Goal: Task Accomplishment & Management: Complete application form

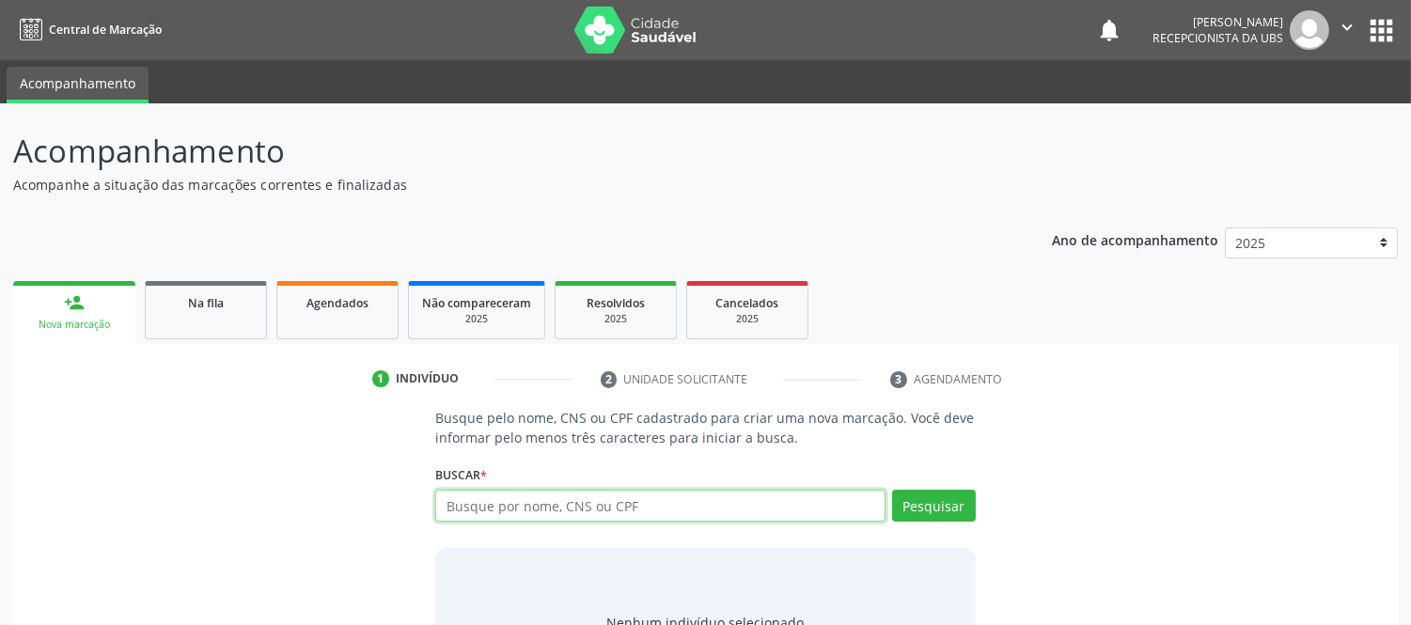
click at [595, 512] on input "text" at bounding box center [659, 506] width 449 height 32
click at [613, 504] on input "text" at bounding box center [659, 506] width 449 height 32
click at [218, 307] on span "Na fila" at bounding box center [206, 303] width 36 height 16
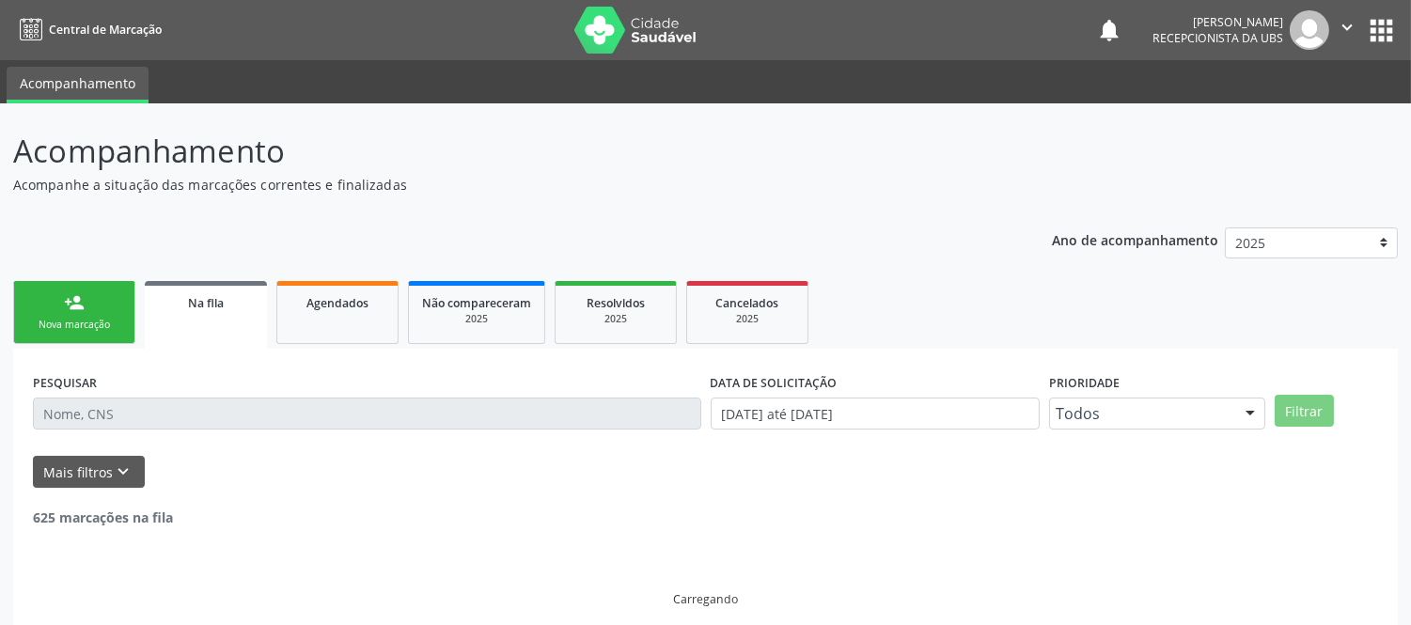
click at [289, 416] on input "text" at bounding box center [367, 414] width 669 height 32
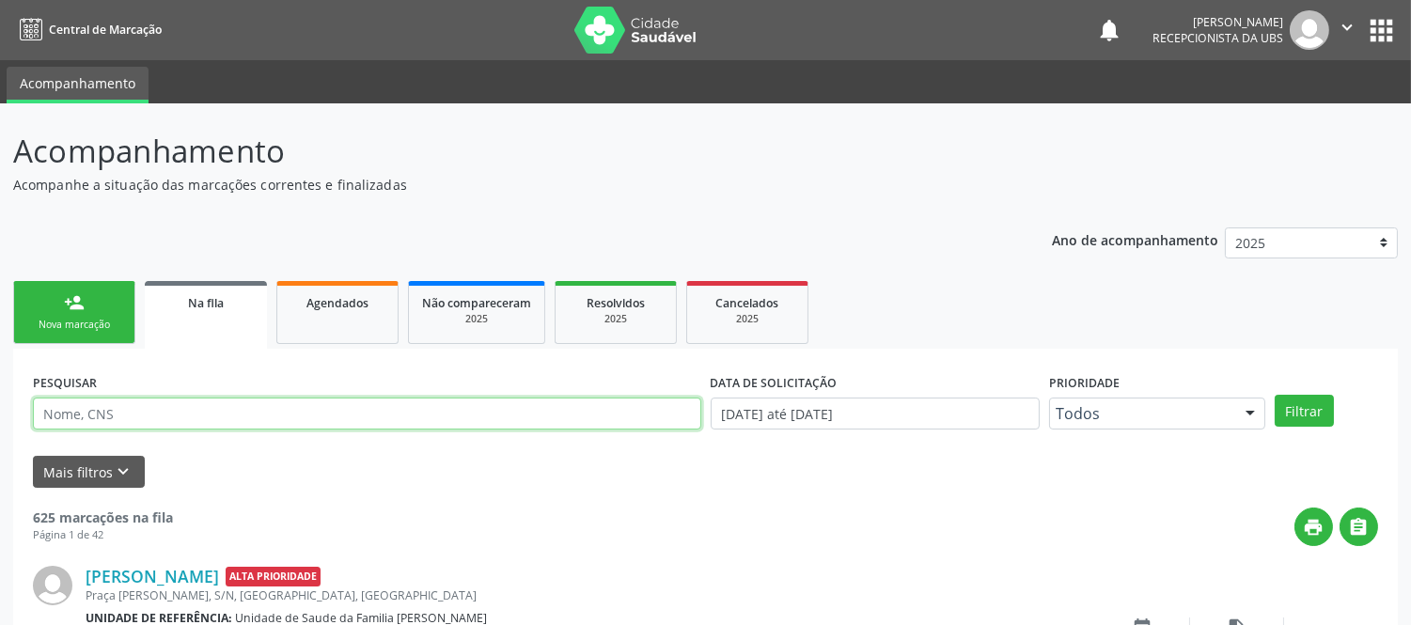
click at [97, 402] on input "text" at bounding box center [367, 414] width 669 height 32
type input "[PERSON_NAME]"
click at [1275, 395] on button "Filtrar" at bounding box center [1304, 411] width 59 height 32
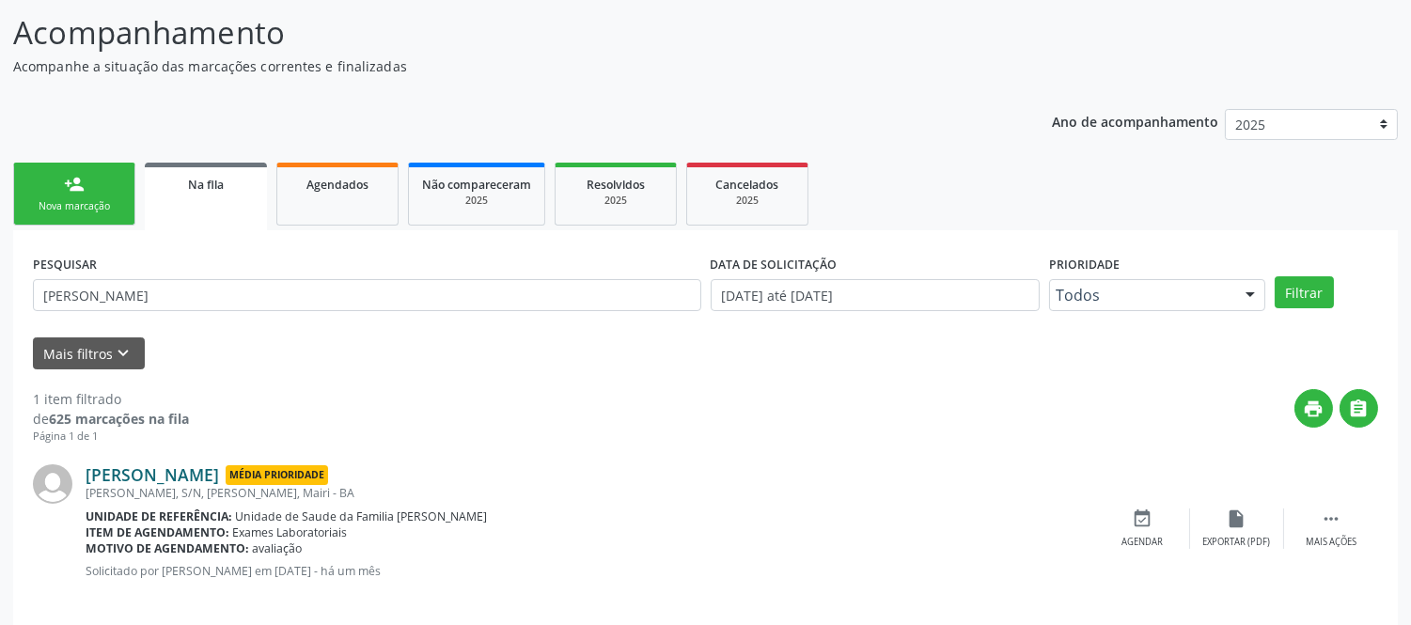
scroll to position [137, 0]
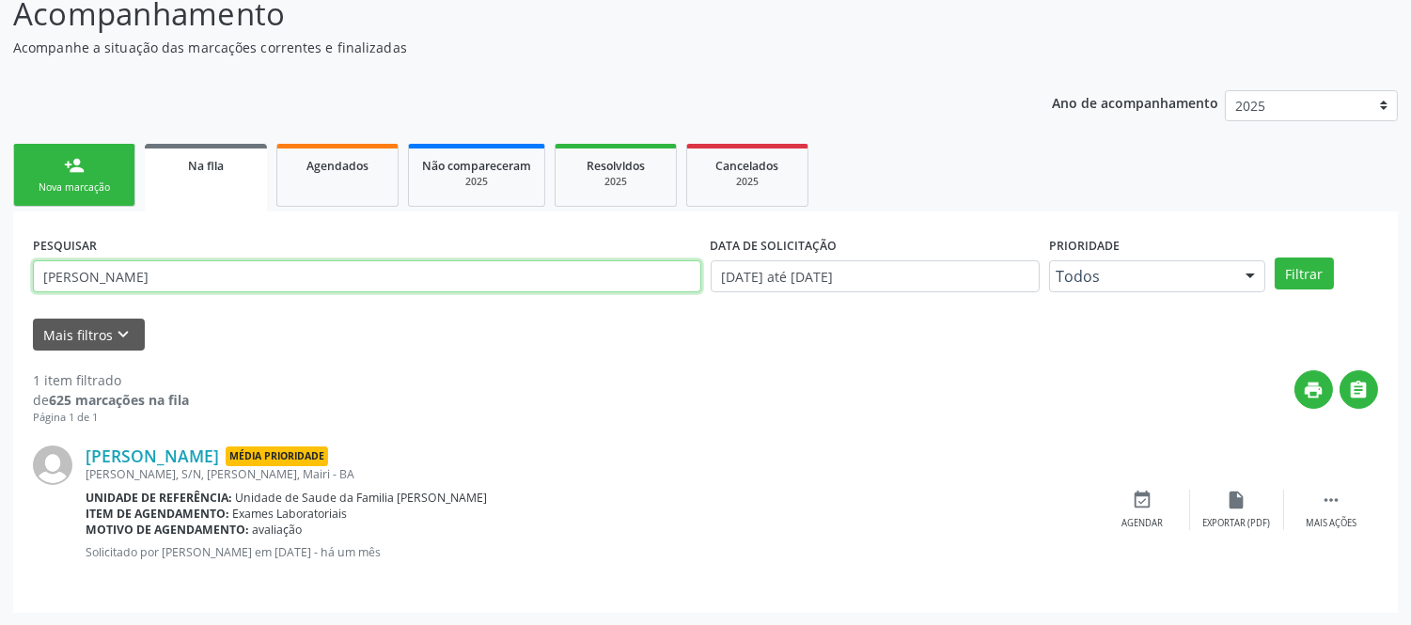
click at [169, 288] on input "[PERSON_NAME]" at bounding box center [367, 276] width 669 height 32
type input "[PERSON_NAME]"
click at [1275, 258] on button "Filtrar" at bounding box center [1304, 274] width 59 height 32
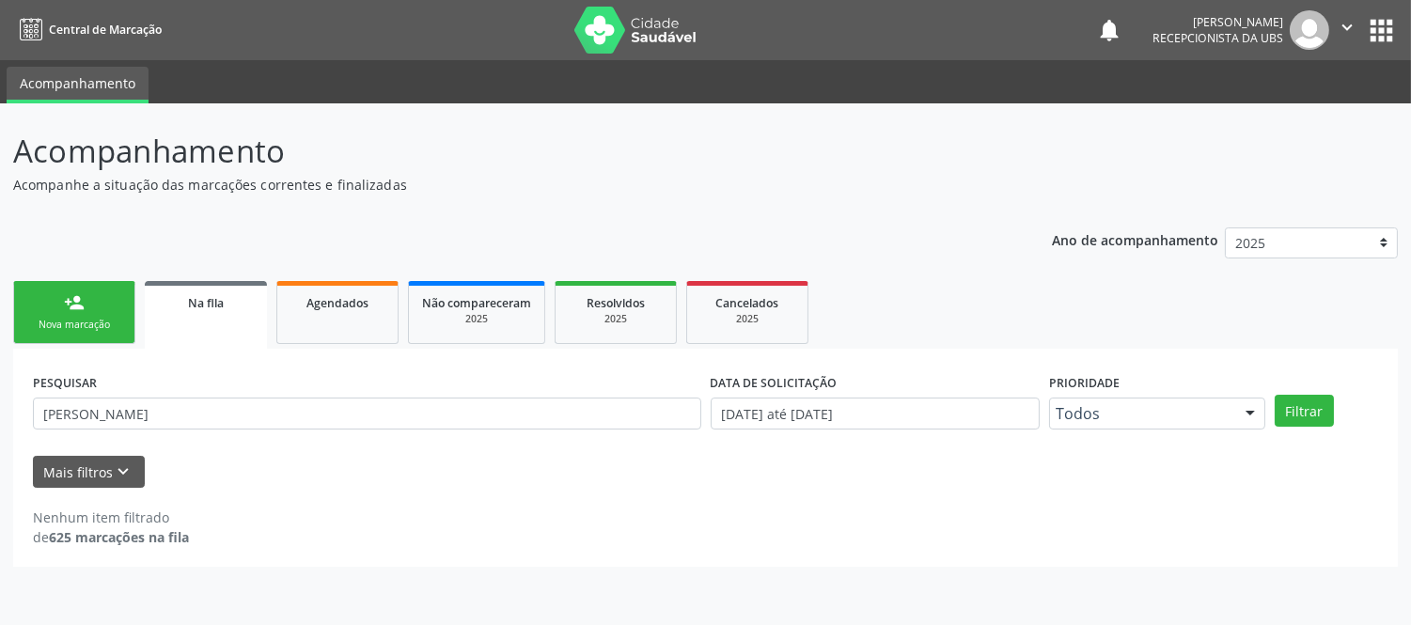
scroll to position [0, 0]
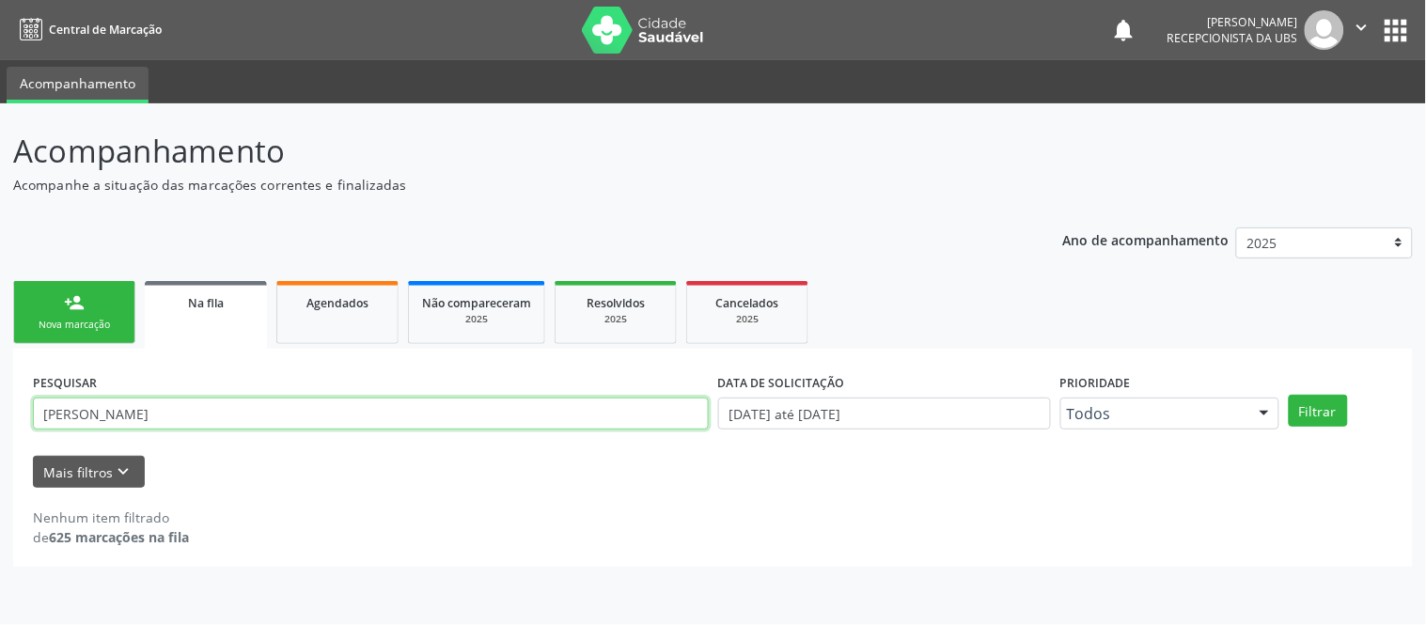
click at [216, 407] on input "[PERSON_NAME]" at bounding box center [371, 414] width 676 height 32
click at [213, 410] on input "[PERSON_NAME]" at bounding box center [371, 414] width 676 height 32
click at [213, 414] on input "[PERSON_NAME]" at bounding box center [371, 414] width 676 height 32
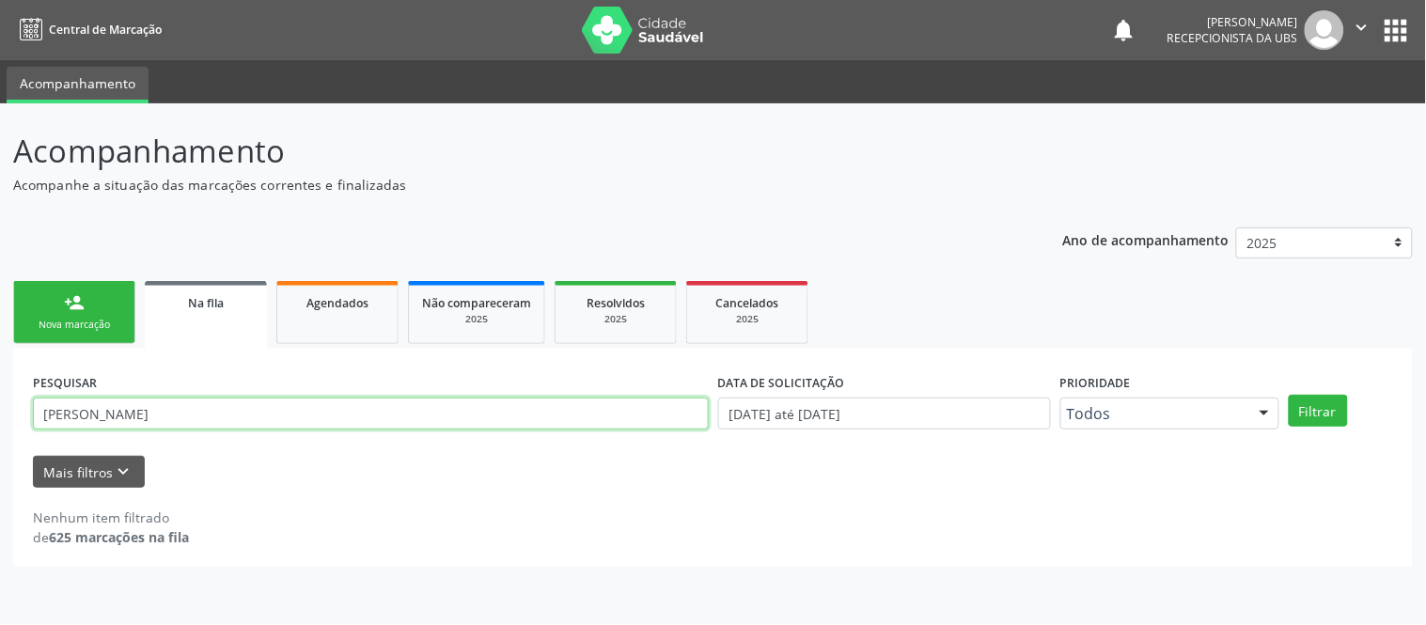
click at [213, 414] on input "[PERSON_NAME]" at bounding box center [371, 414] width 676 height 32
click at [237, 299] on div "Na fila" at bounding box center [206, 302] width 96 height 20
click at [87, 313] on link "person_add Nova marcação" at bounding box center [74, 312] width 122 height 63
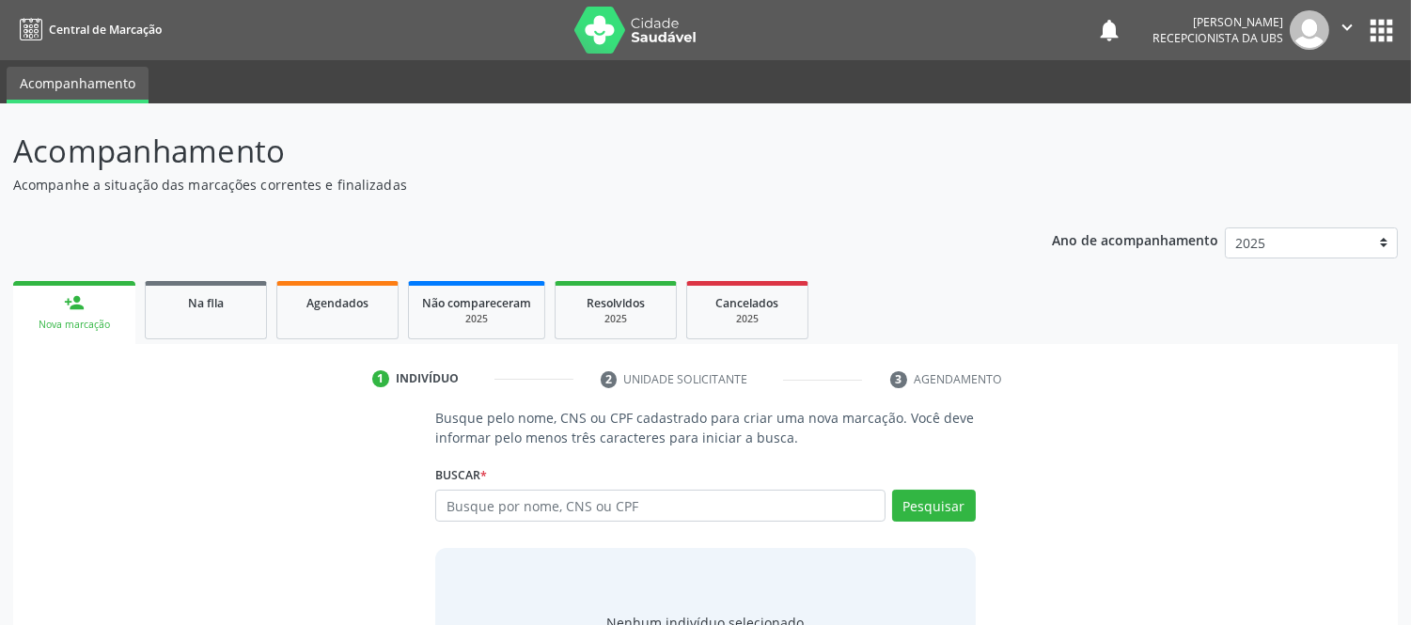
scroll to position [98, 0]
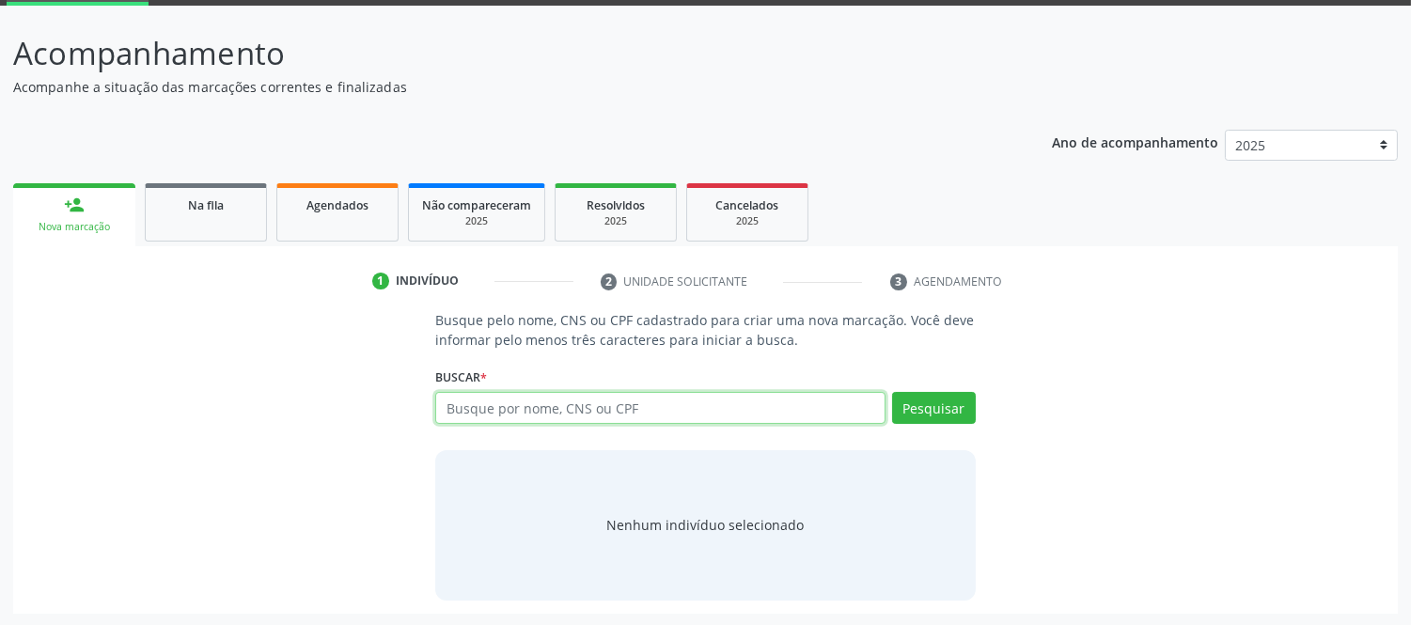
click at [513, 414] on input "text" at bounding box center [659, 408] width 449 height 32
paste input "[PERSON_NAME]"
type input "[PERSON_NAME]"
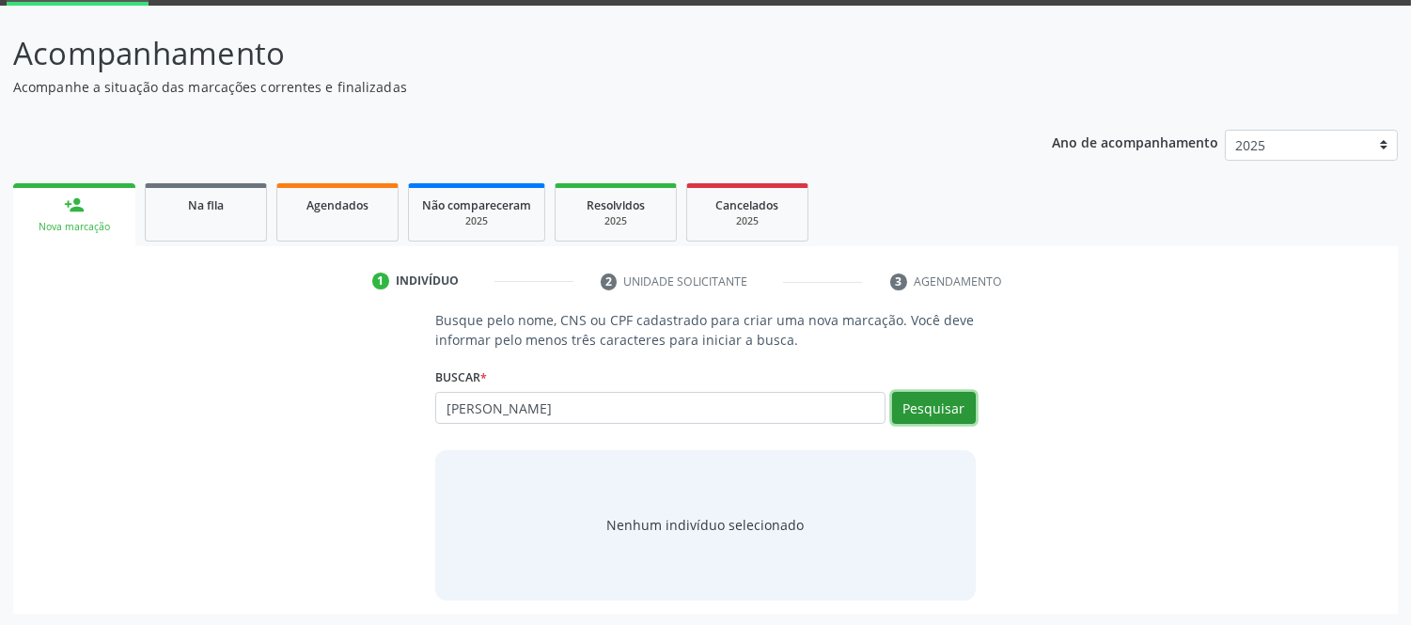
click at [959, 404] on button "Pesquisar" at bounding box center [934, 408] width 84 height 32
click at [846, 417] on input "[PERSON_NAME]" at bounding box center [659, 408] width 449 height 32
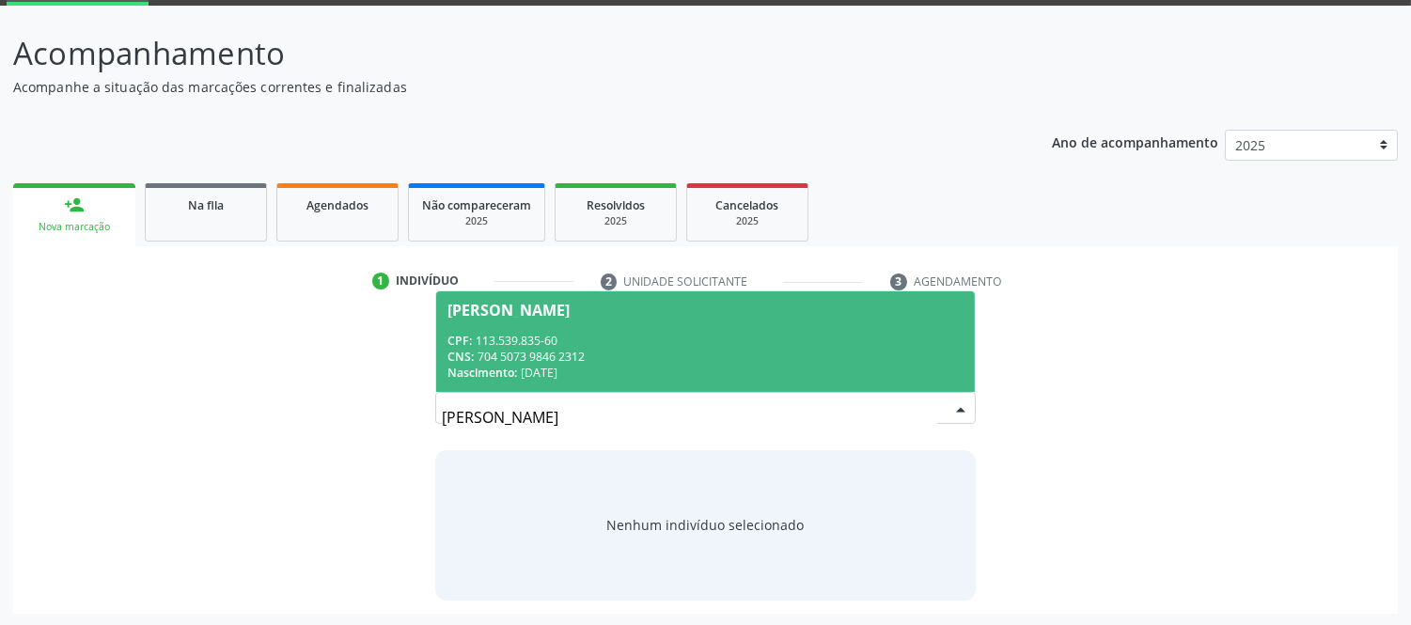
click at [635, 342] on div "CPF: 113.539.835-60" at bounding box center [705, 341] width 515 height 16
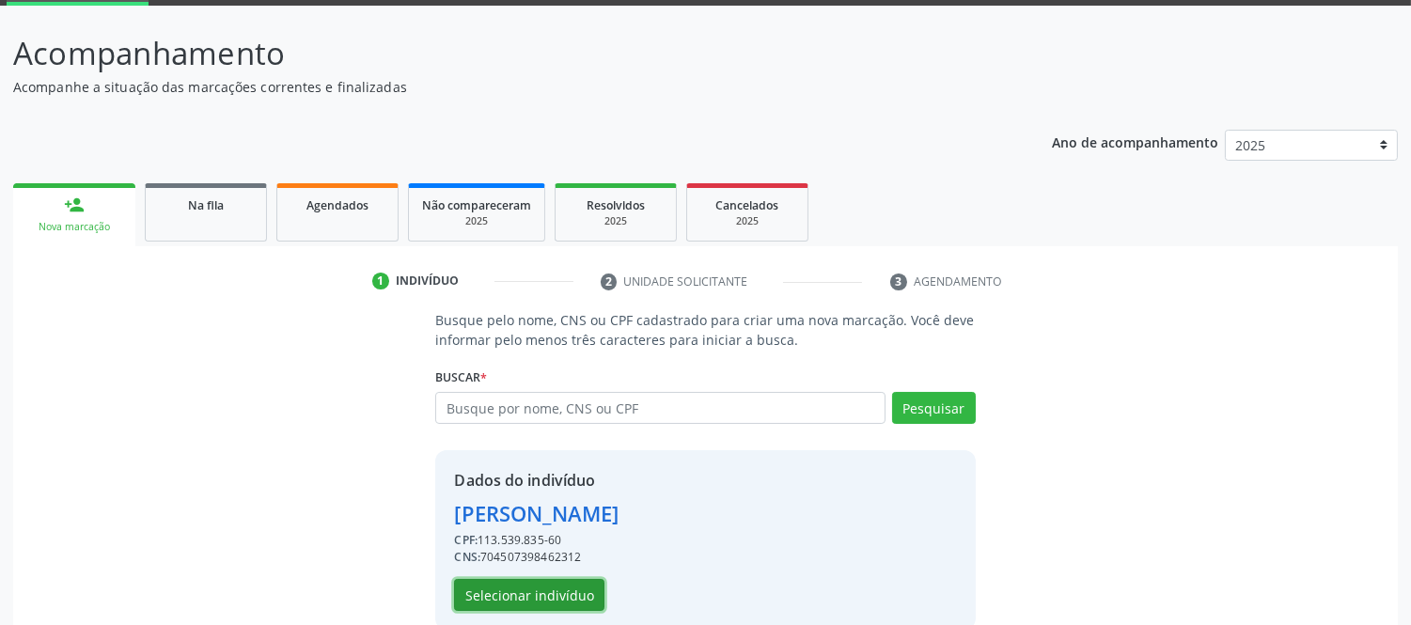
click at [562, 589] on button "Selecionar indivíduo" at bounding box center [529, 595] width 150 height 32
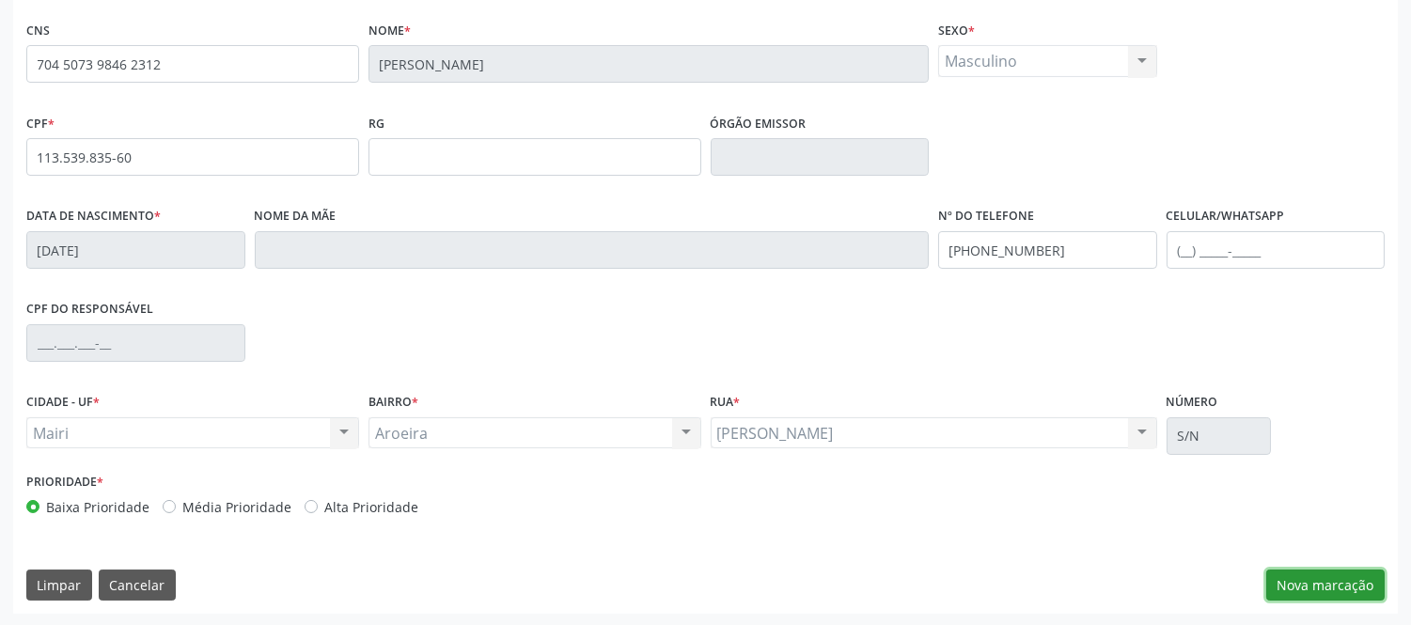
click at [1332, 584] on button "Nova marcação" at bounding box center [1326, 586] width 118 height 32
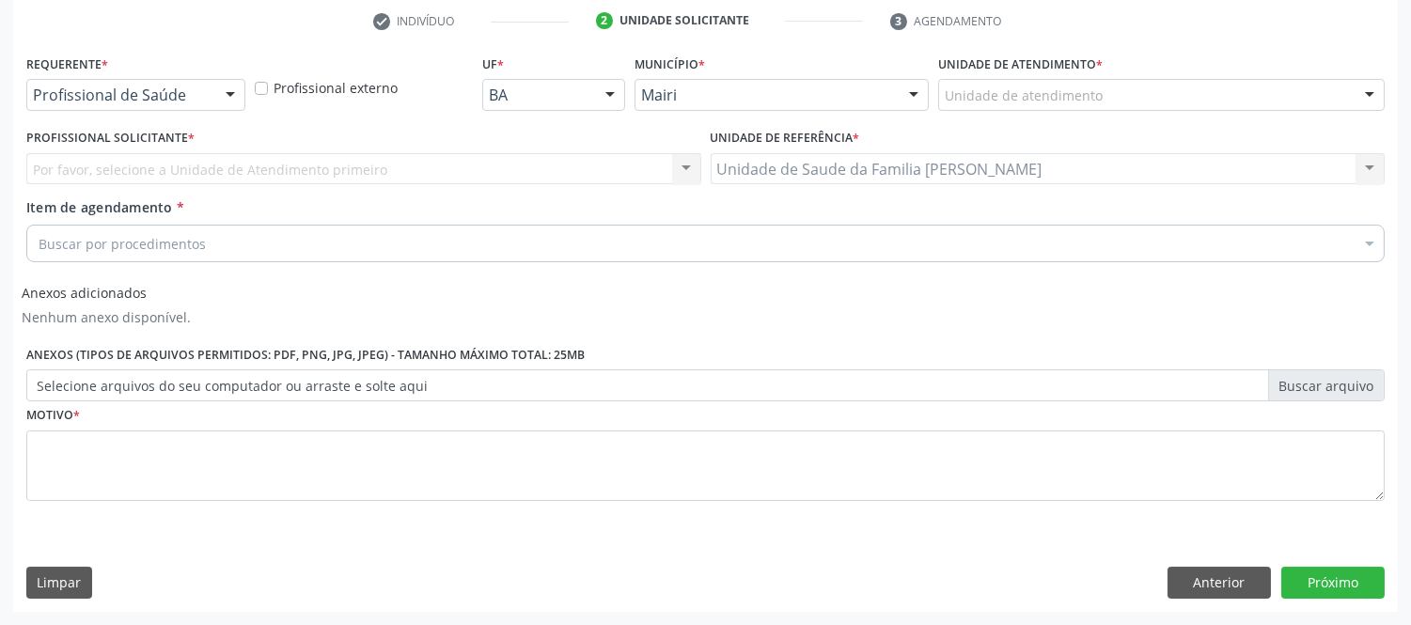
scroll to position [357, 0]
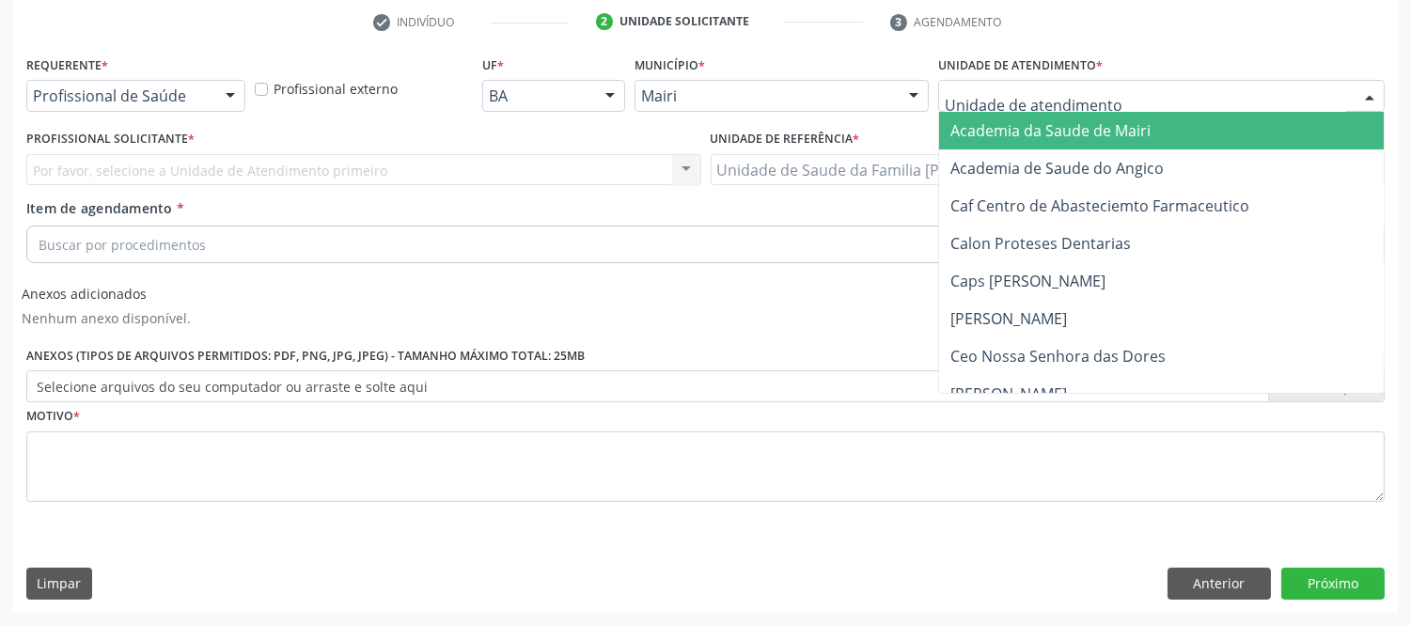
click at [1377, 89] on div at bounding box center [1370, 97] width 28 height 32
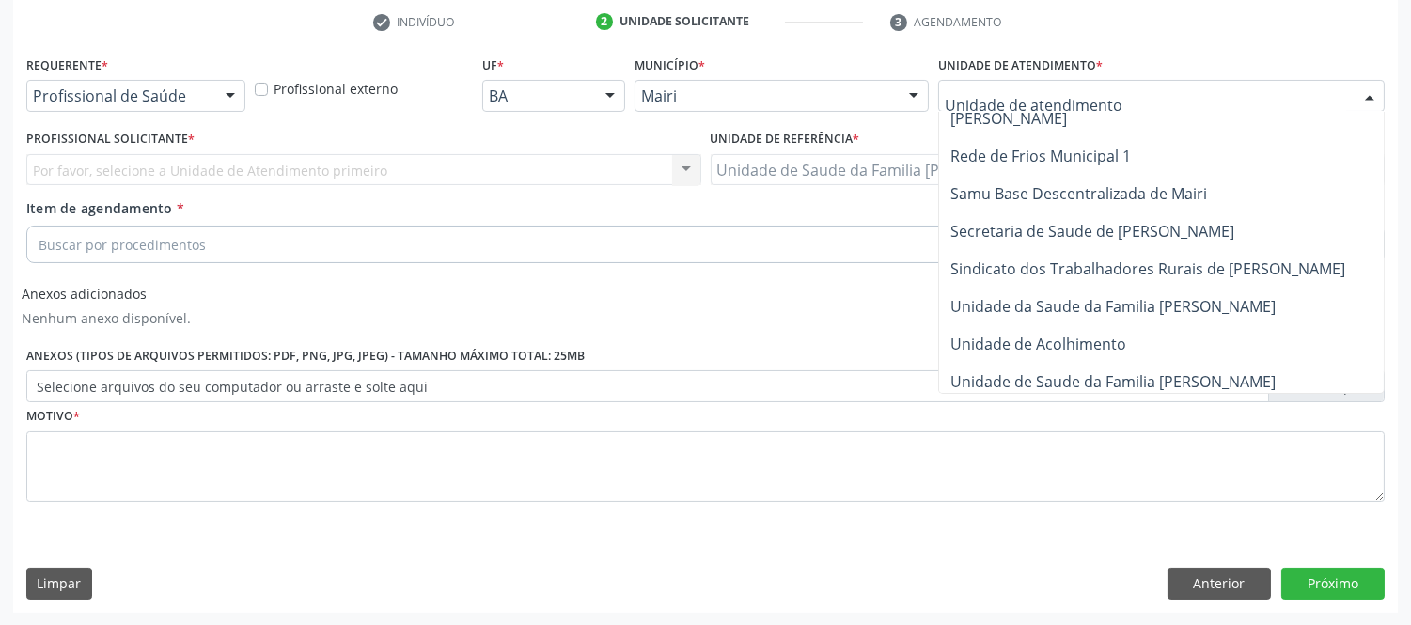
scroll to position [1462, 0]
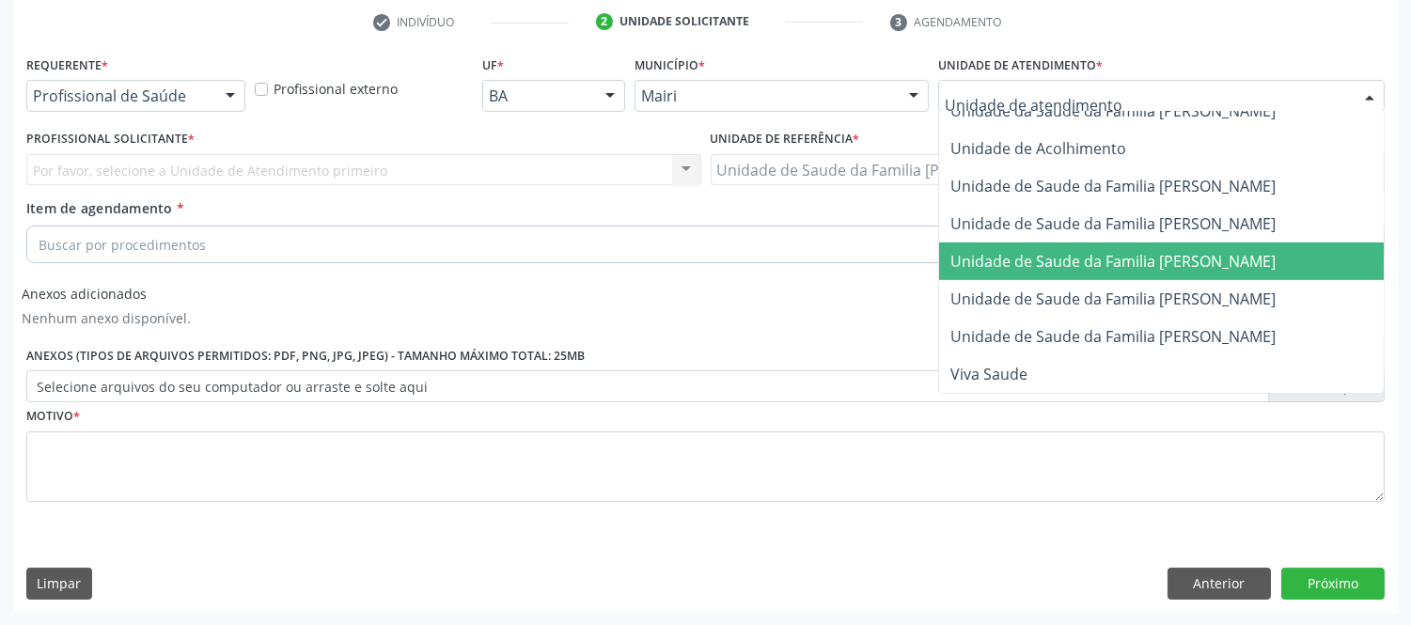
click at [1252, 251] on span "Unidade de Saude da Familia [PERSON_NAME]" at bounding box center [1113, 261] width 325 height 21
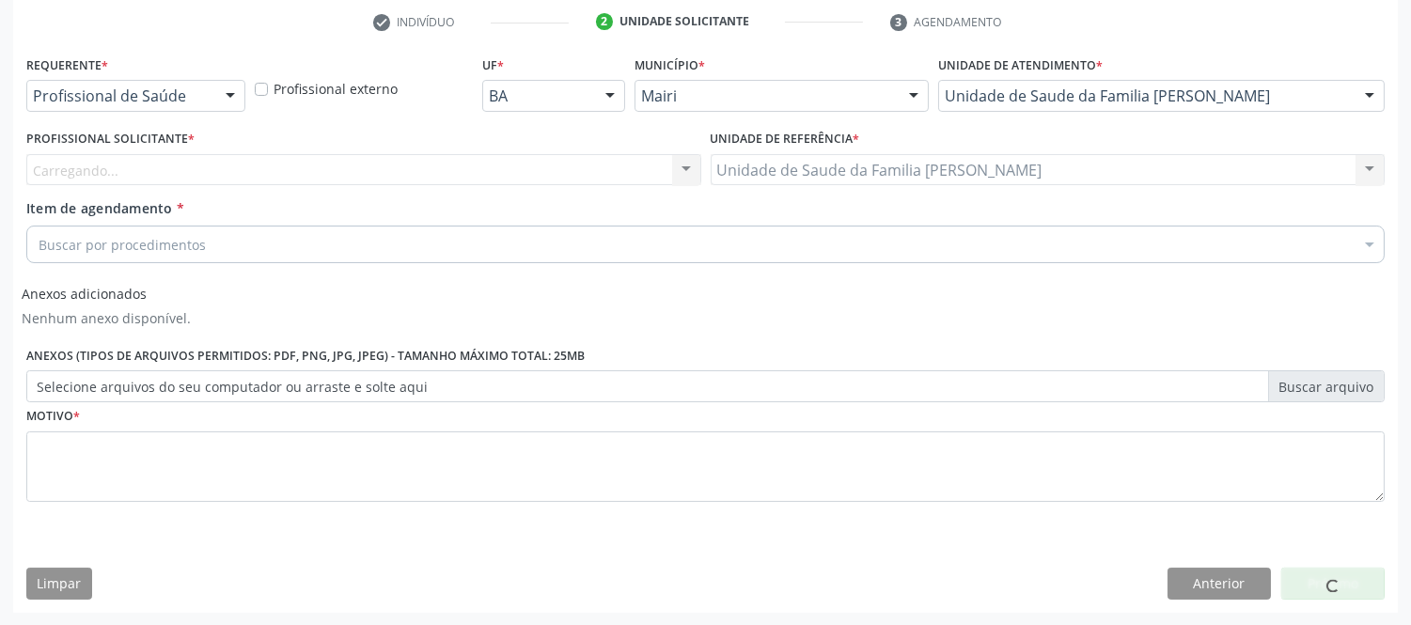
click at [147, 165] on div "Carregando... Nenhum resultado encontrado para: " " Não há nenhuma opção para s…" at bounding box center [363, 170] width 675 height 32
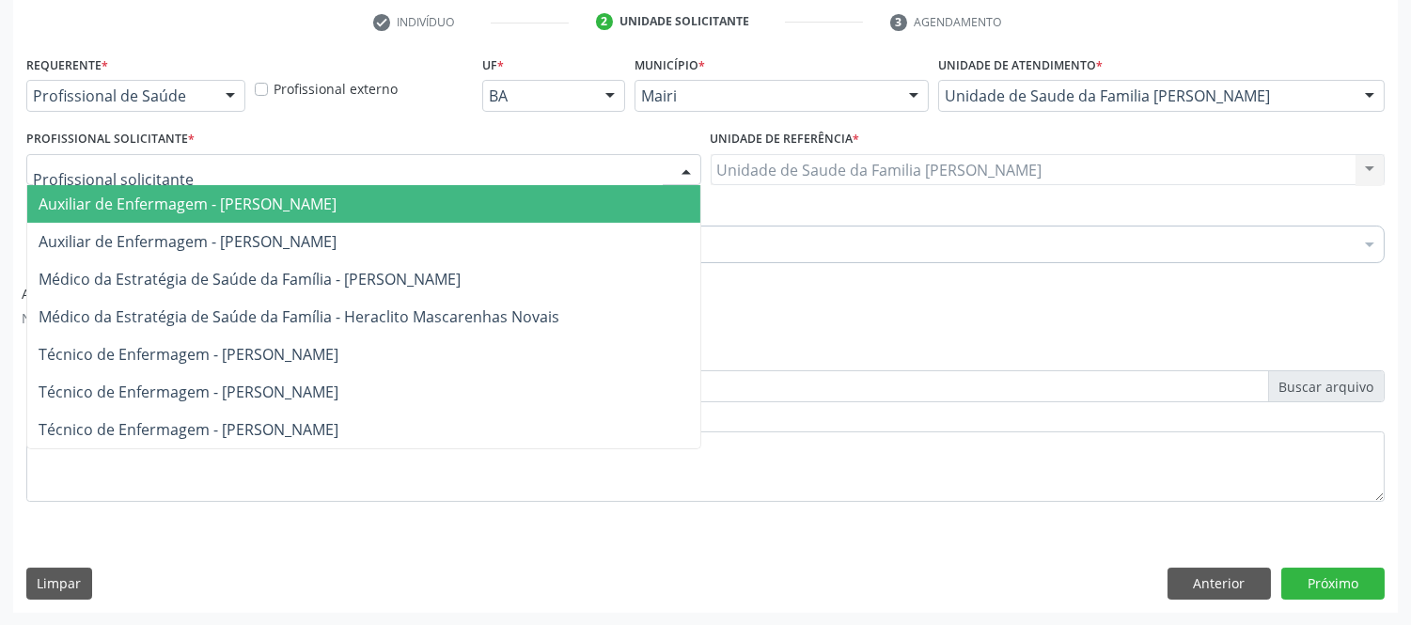
type input "#"
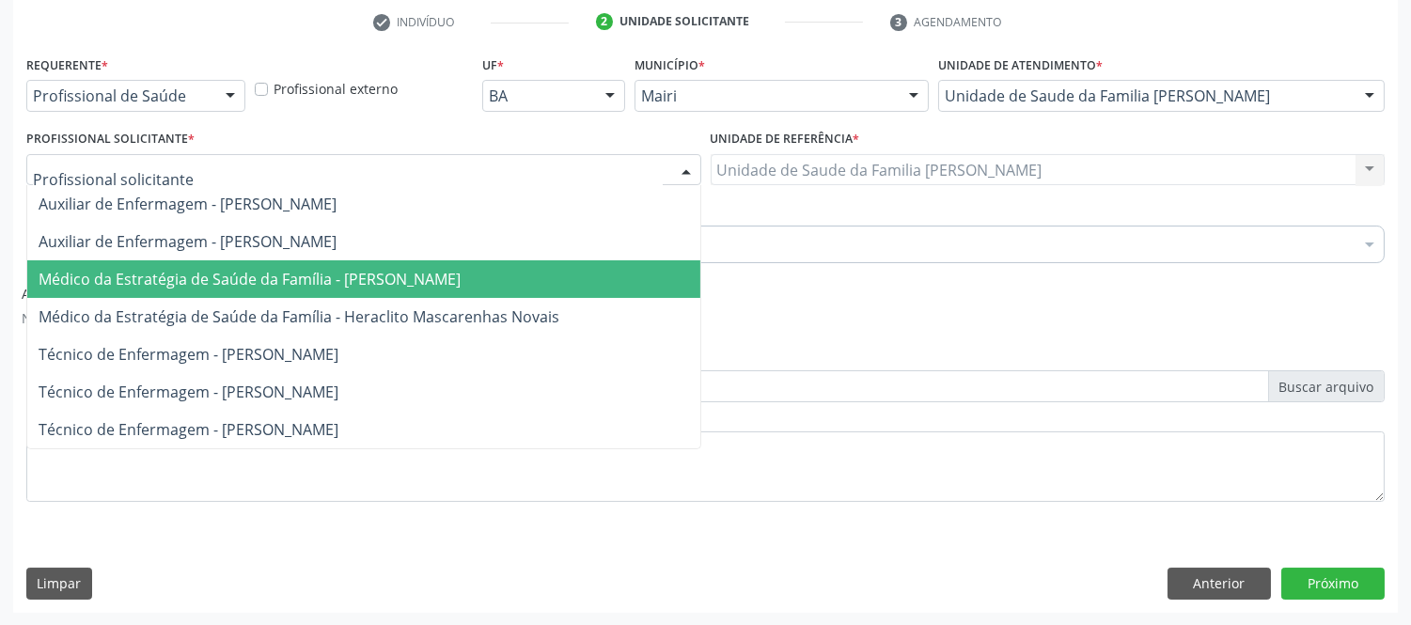
click at [327, 266] on span "Médico da Estratégia de Saúde da Família - [PERSON_NAME]" at bounding box center [363, 279] width 673 height 38
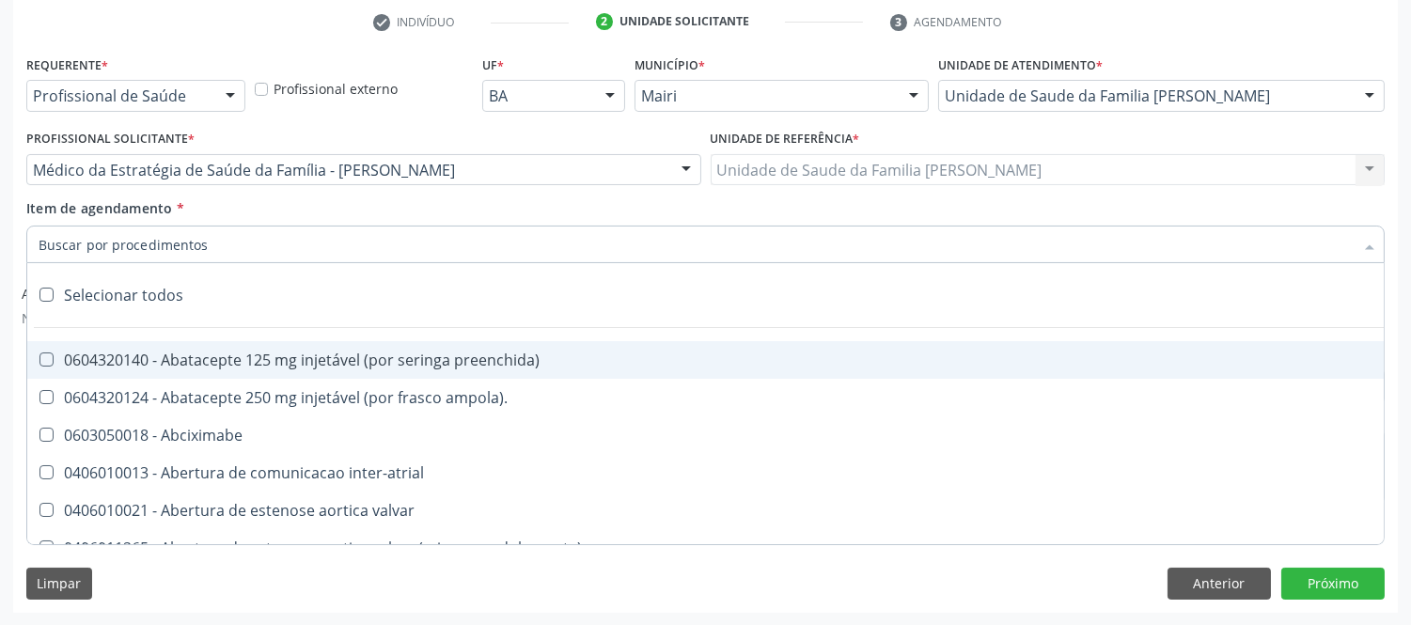
type input "#"
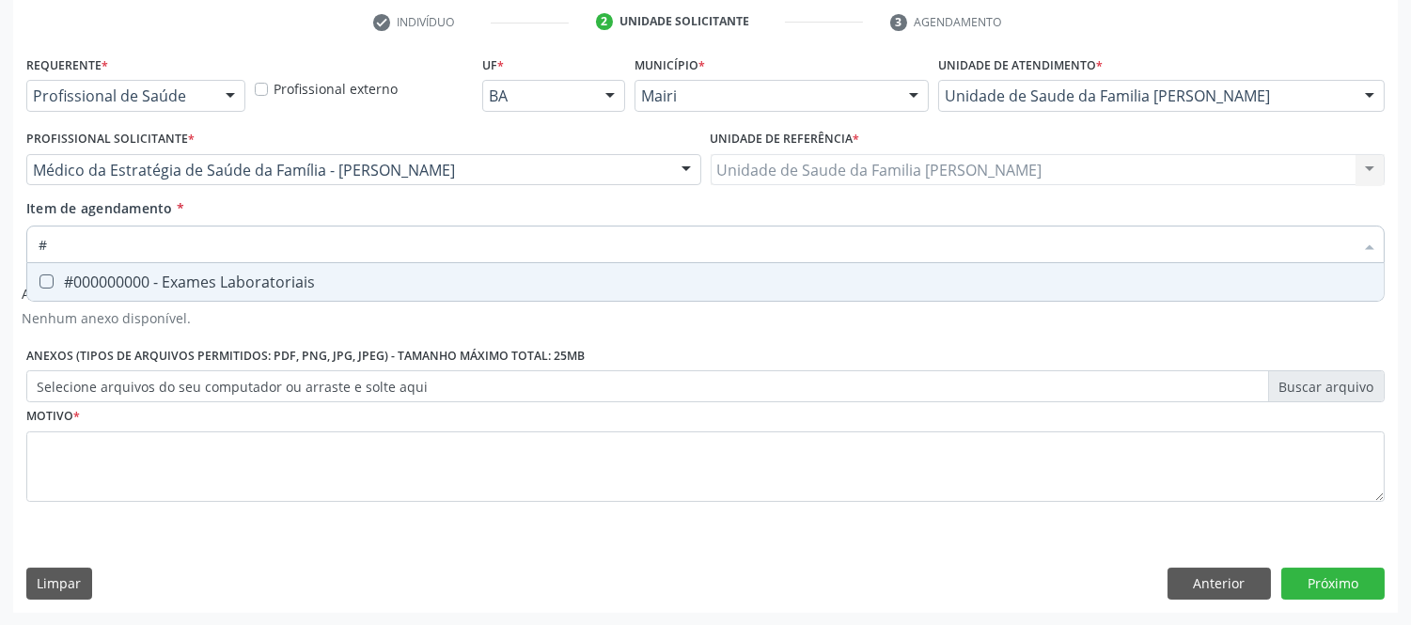
click at [192, 275] on div "#000000000 - Exames Laboratoriais" at bounding box center [706, 282] width 1334 height 15
checkbox Laboratoriais "true"
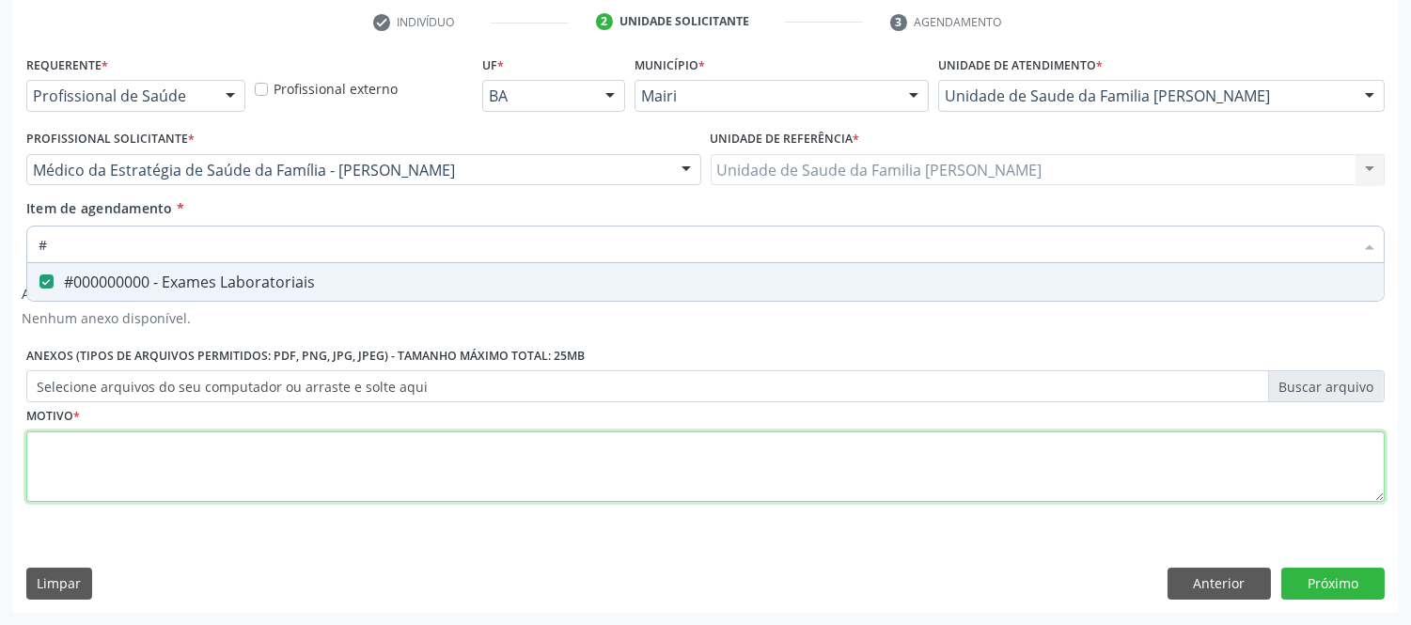
click at [199, 477] on div "Requerente * Profissional de Saúde Profissional de Saúde Paciente Nenhum result…" at bounding box center [705, 290] width 1359 height 478
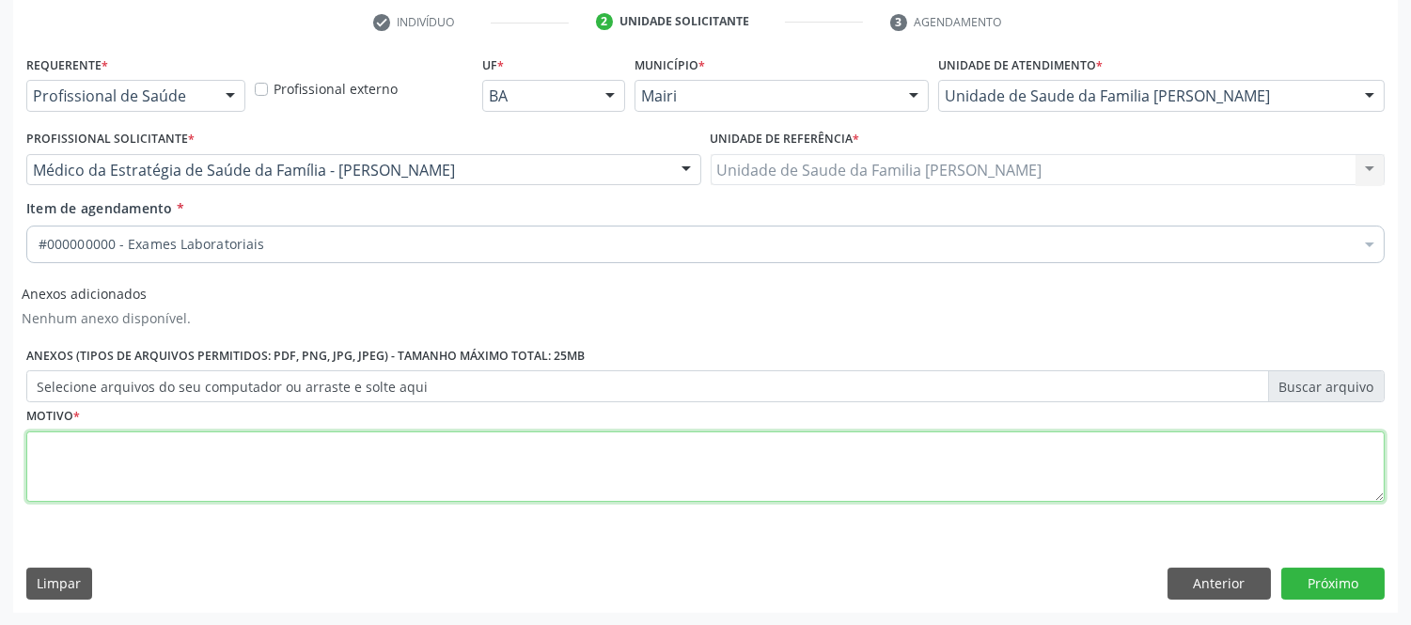
click at [195, 473] on div "0604320140 - Abatacepte 125 mg injetável (por seringa preenchida)" at bounding box center [762, 470] width 1447 height 15
click at [195, 472] on div "0604320140 - Abatacepte 125 mg injetável (por seringa preenchida)" at bounding box center [762, 470] width 1447 height 15
type textarea "avaliçcao"
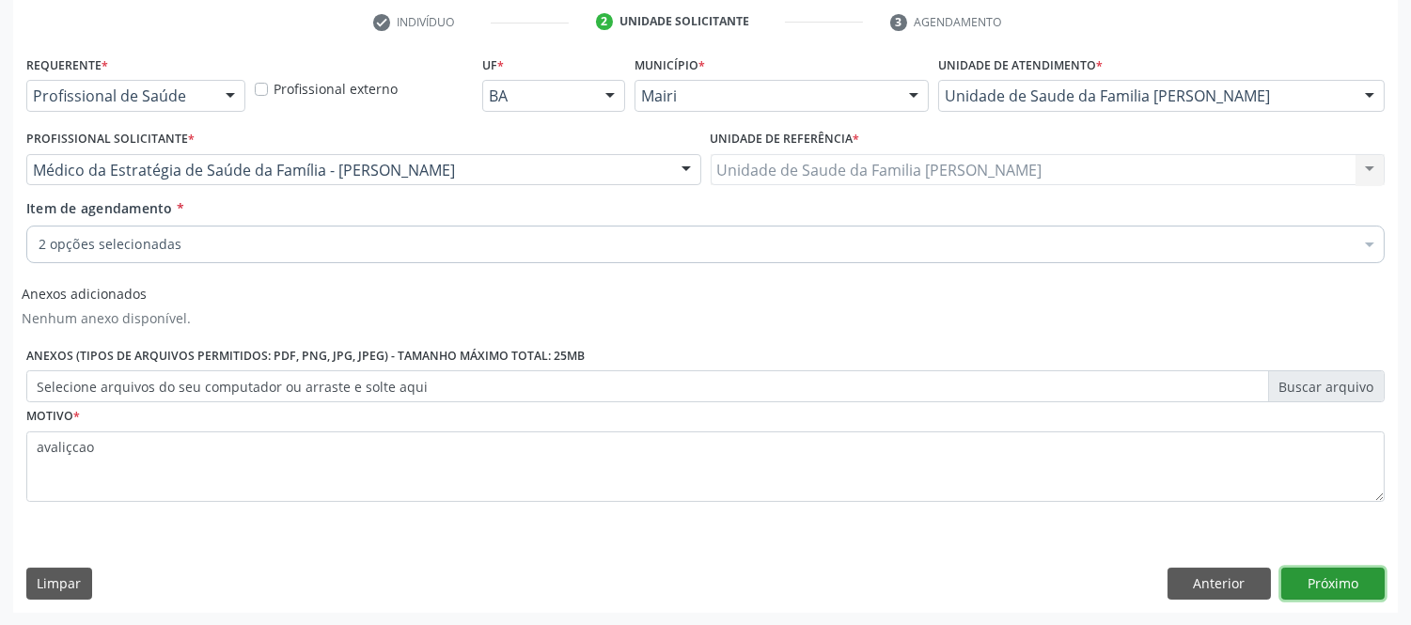
click at [1356, 579] on button "Próximo" at bounding box center [1333, 584] width 103 height 32
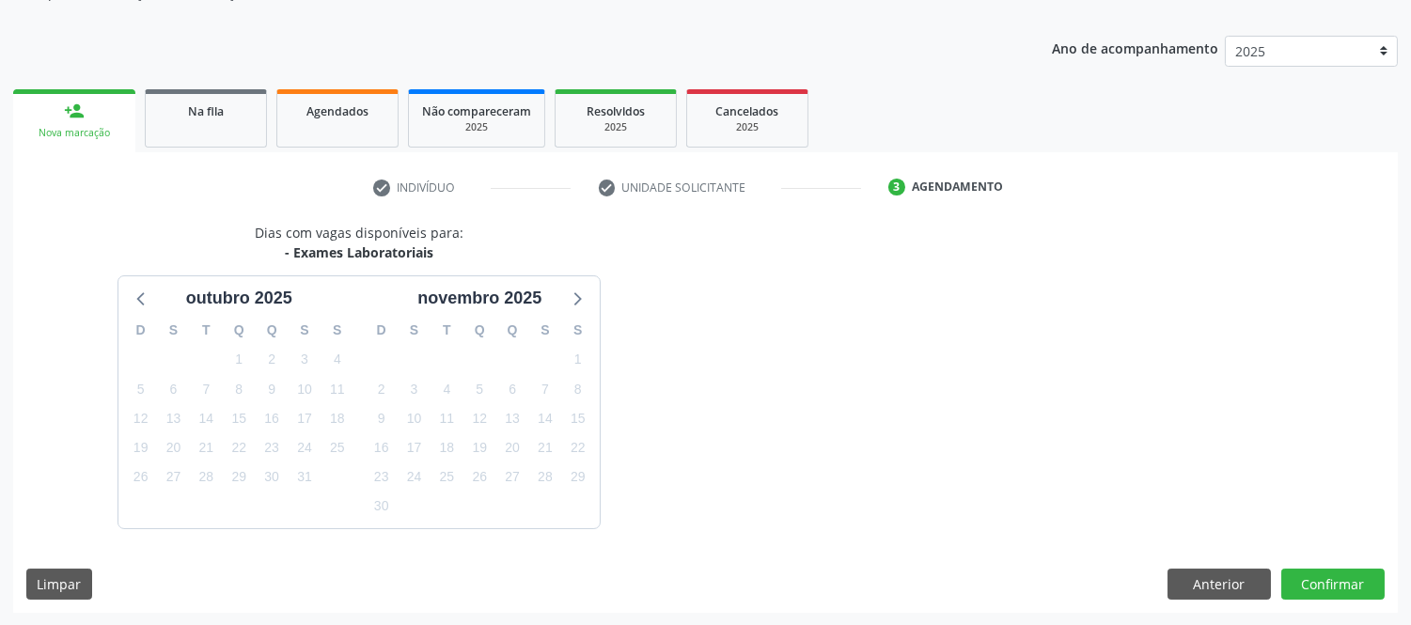
scroll to position [247, 0]
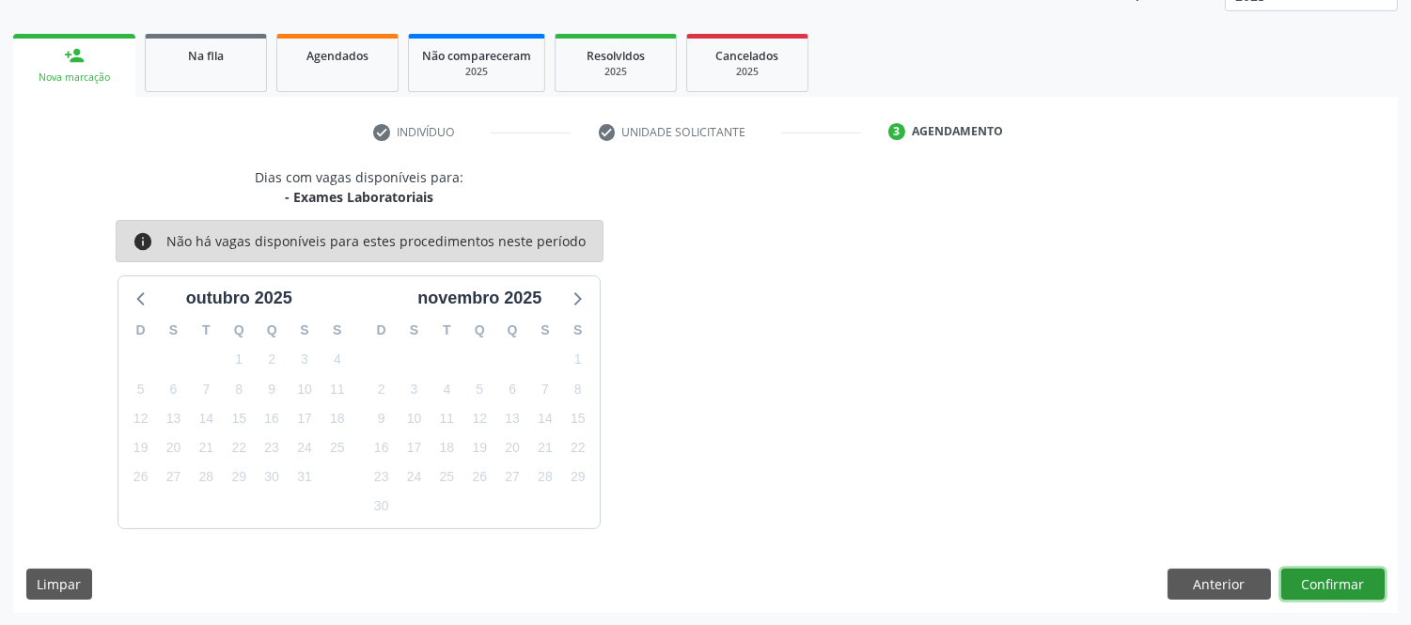
click at [1338, 580] on button "Confirmar" at bounding box center [1333, 585] width 103 height 32
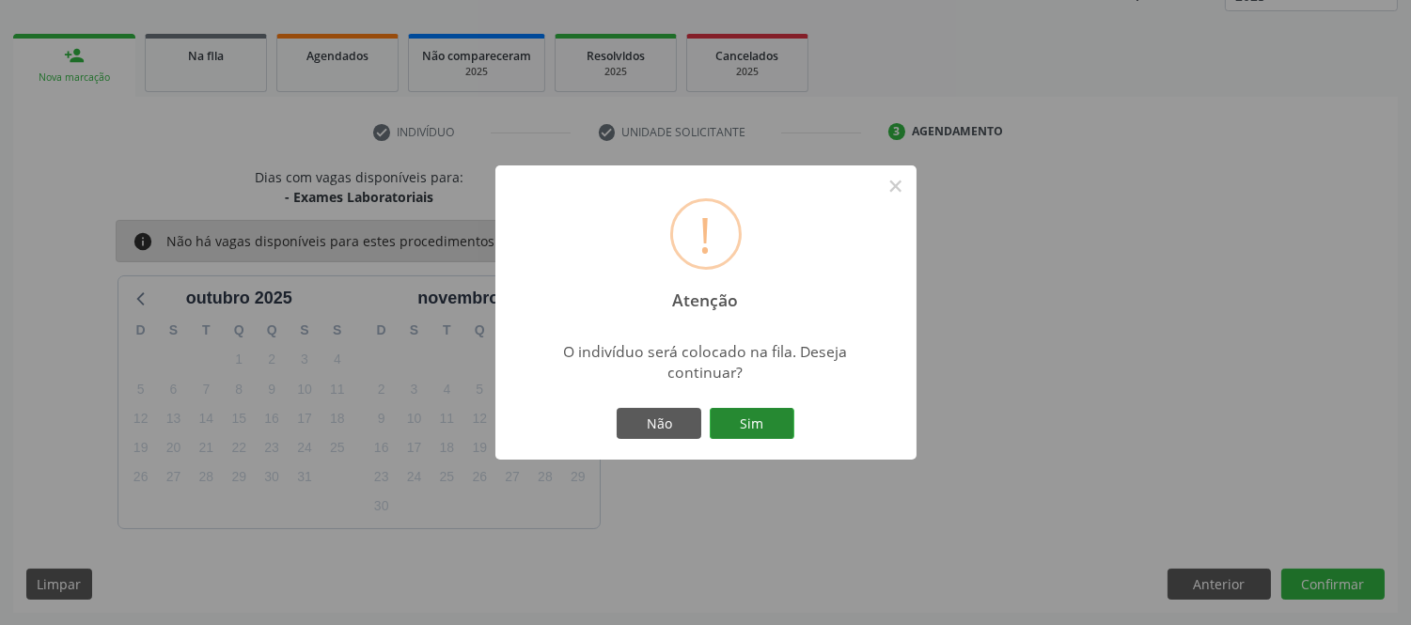
click at [771, 416] on button "Sim" at bounding box center [752, 424] width 85 height 32
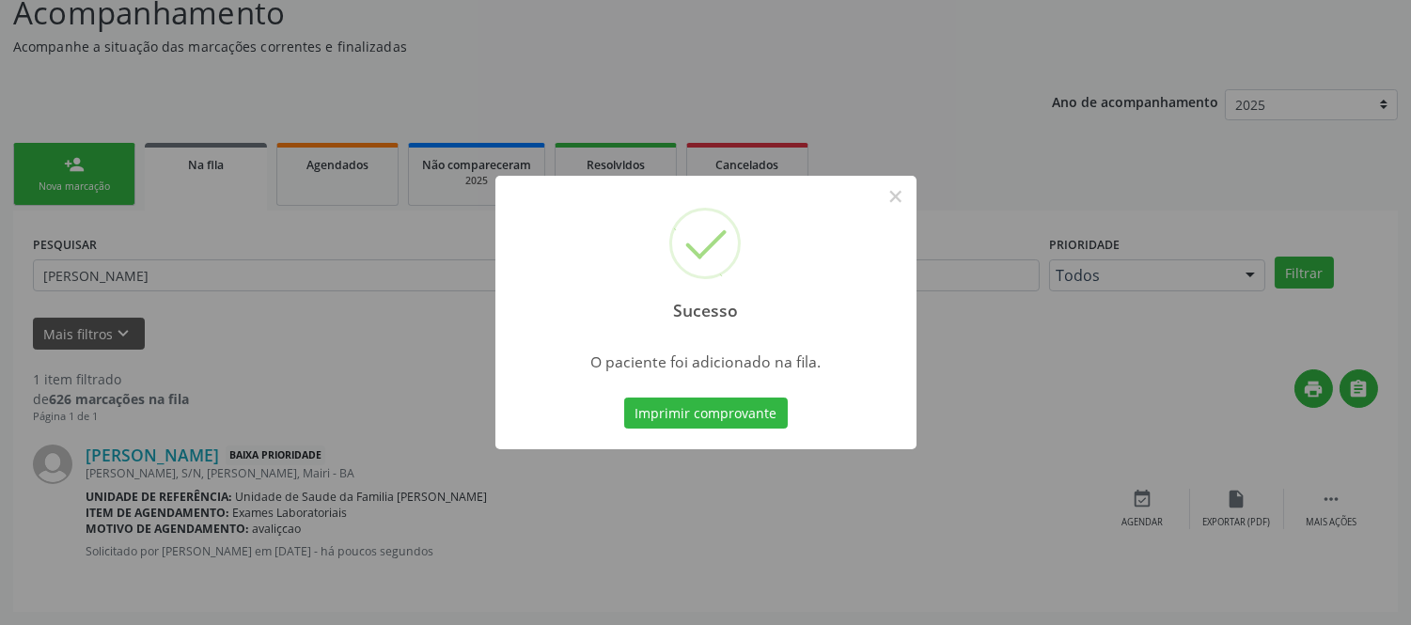
scroll to position [0, 0]
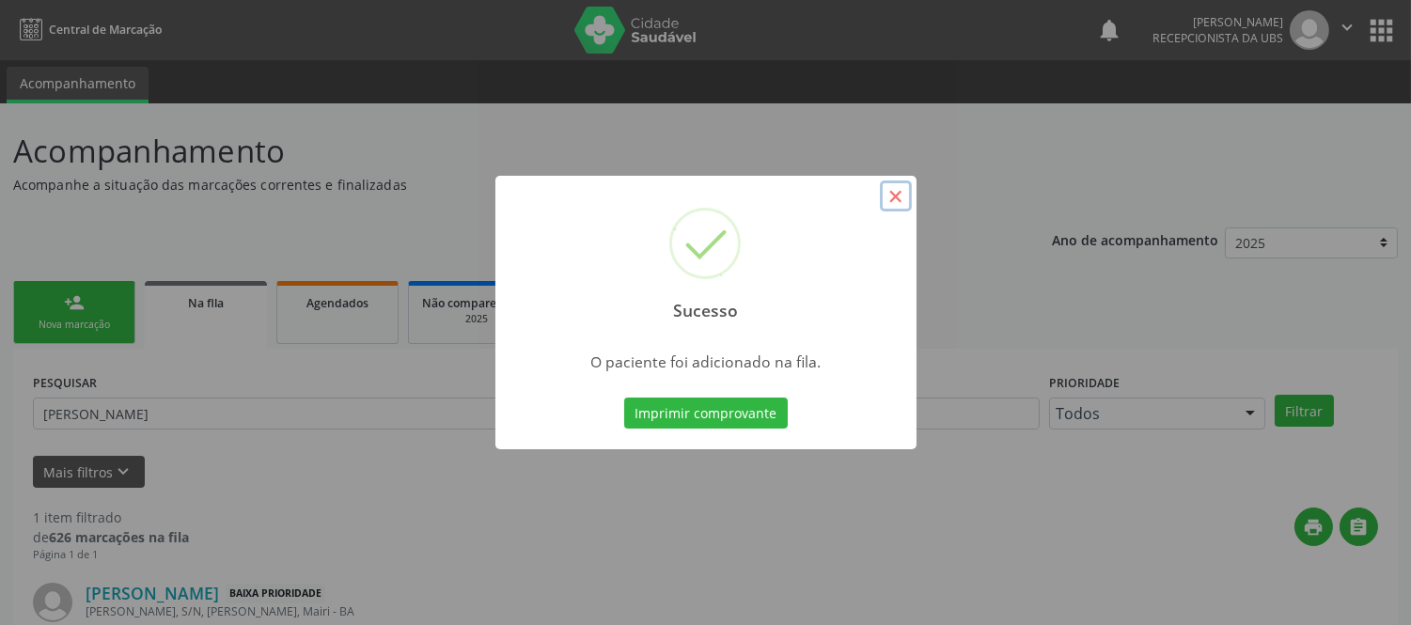
click at [895, 200] on button "×" at bounding box center [896, 197] width 32 height 32
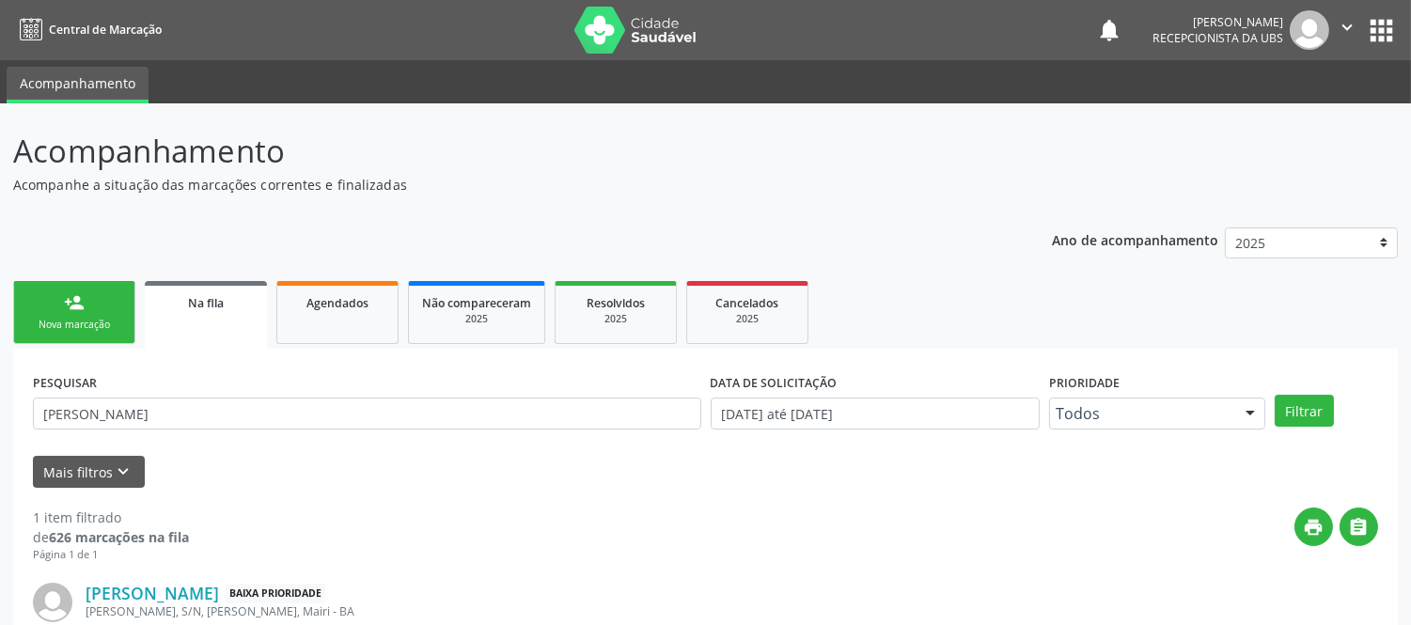
click at [85, 302] on link "person_add Nova marcação" at bounding box center [74, 312] width 122 height 63
